Goal: Navigation & Orientation: Understand site structure

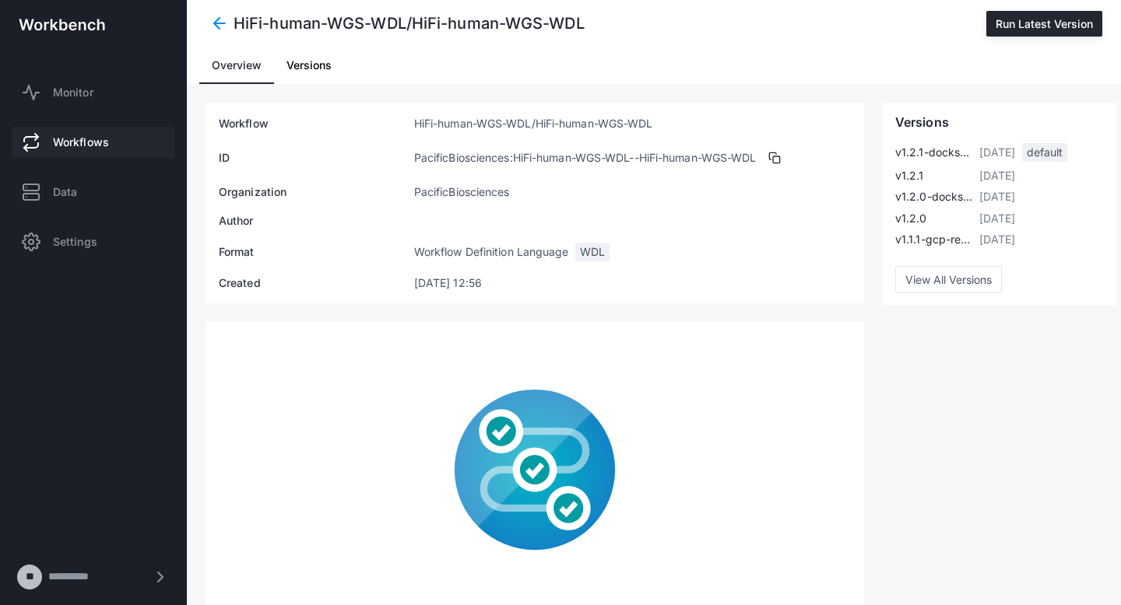
click at [306, 65] on span "Versions" at bounding box center [308, 65] width 45 height 11
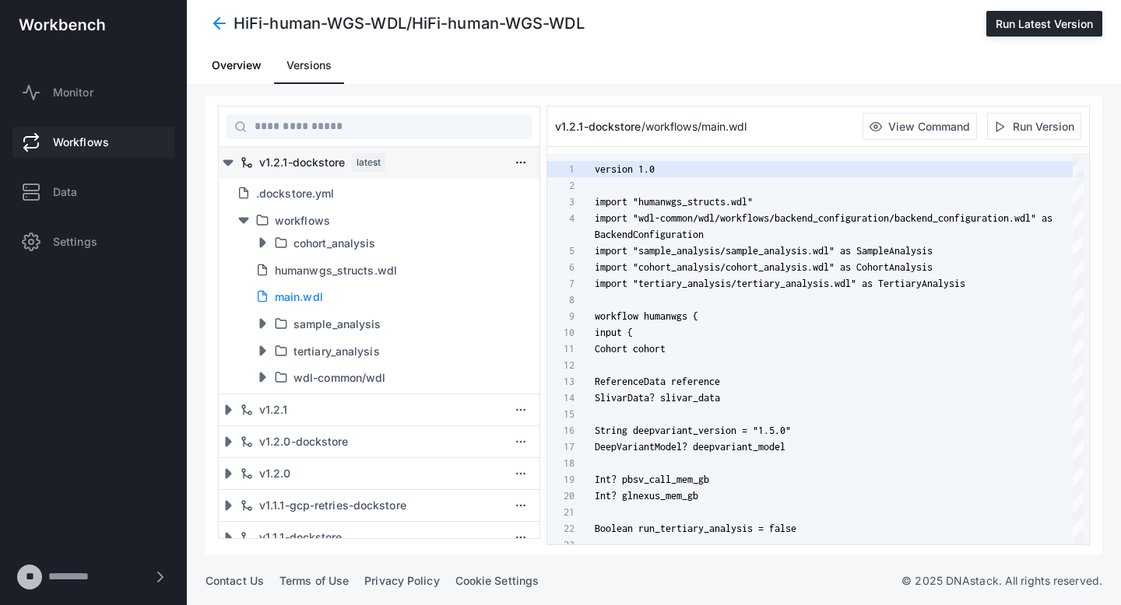
scroll to position [147, 0]
click at [221, 66] on span "Overview" at bounding box center [237, 65] width 50 height 11
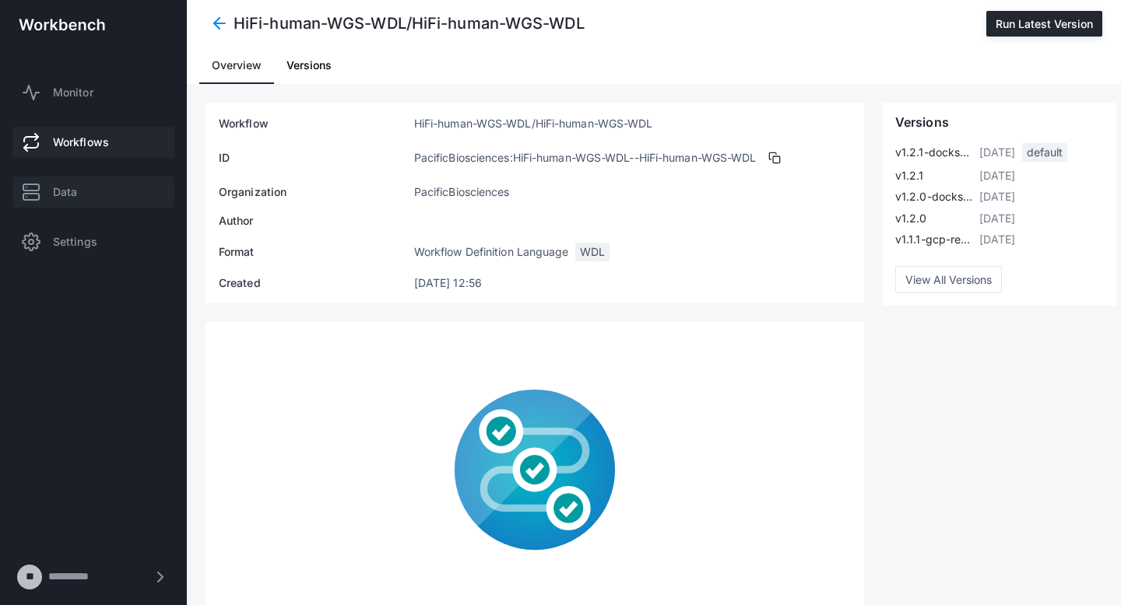
click at [68, 187] on span "Data" at bounding box center [65, 192] width 24 height 16
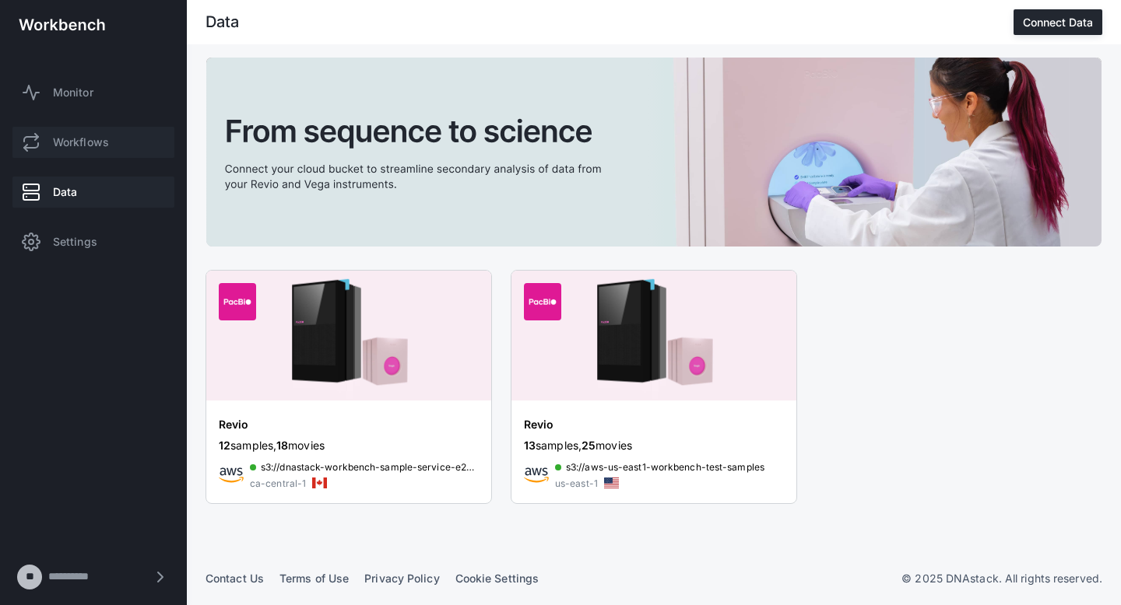
click at [100, 132] on link "Workflows" at bounding box center [93, 142] width 162 height 31
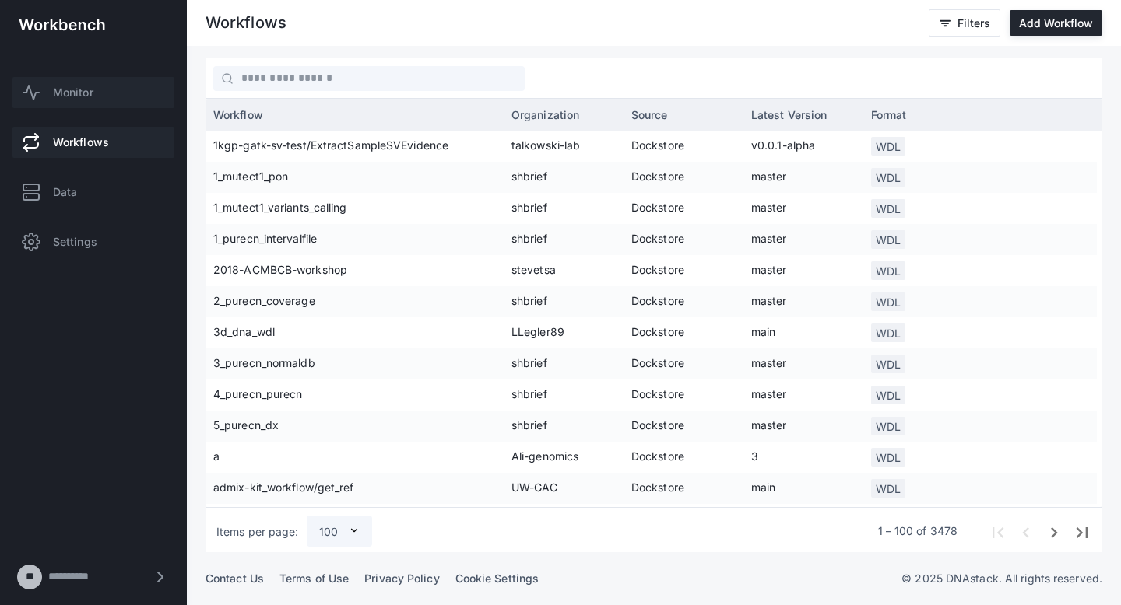
click at [83, 95] on span "Monitor" at bounding box center [73, 93] width 40 height 16
